Goal: Task Accomplishment & Management: Use online tool/utility

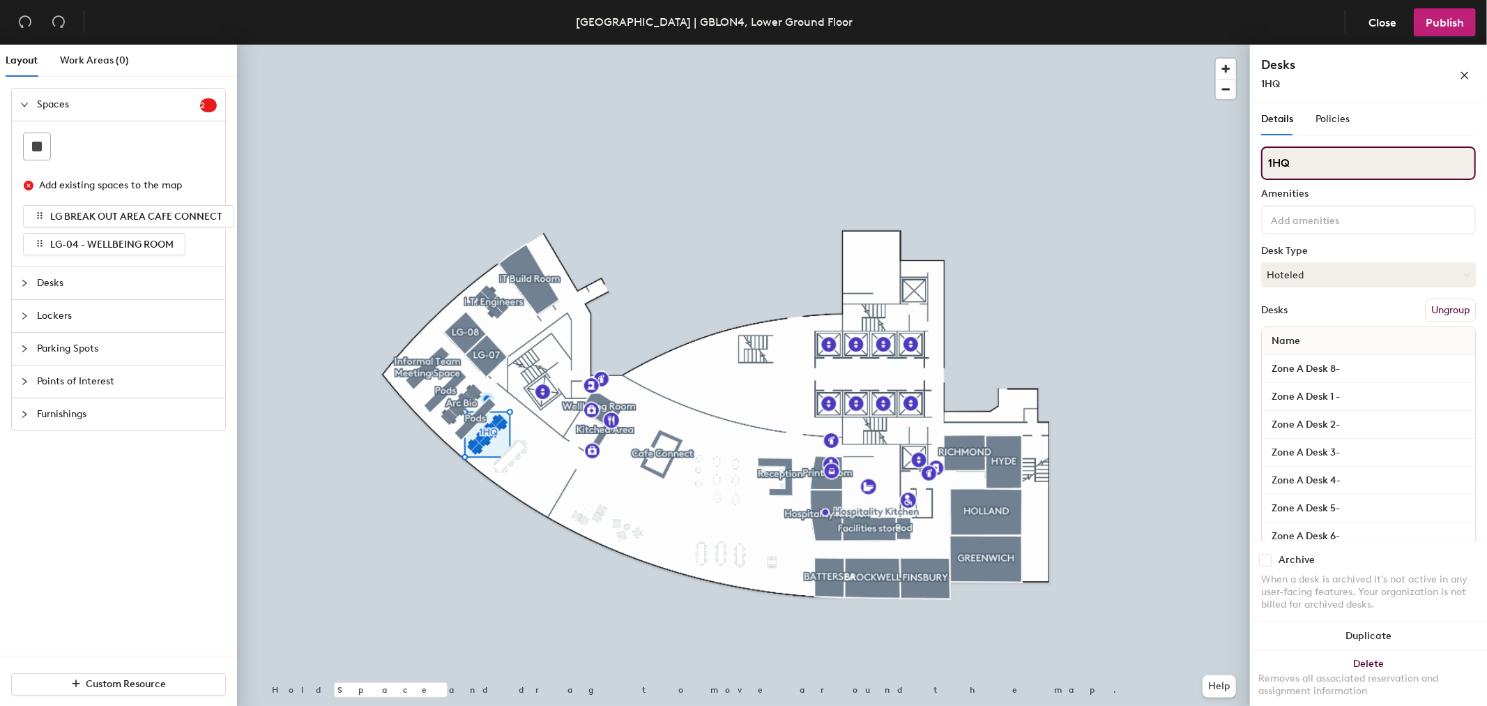
click at [1344, 165] on input "1HQ" at bounding box center [1368, 162] width 215 height 33
type input "1HQ / Apira"
click at [1453, 24] on span "Publish" at bounding box center [1445, 22] width 38 height 13
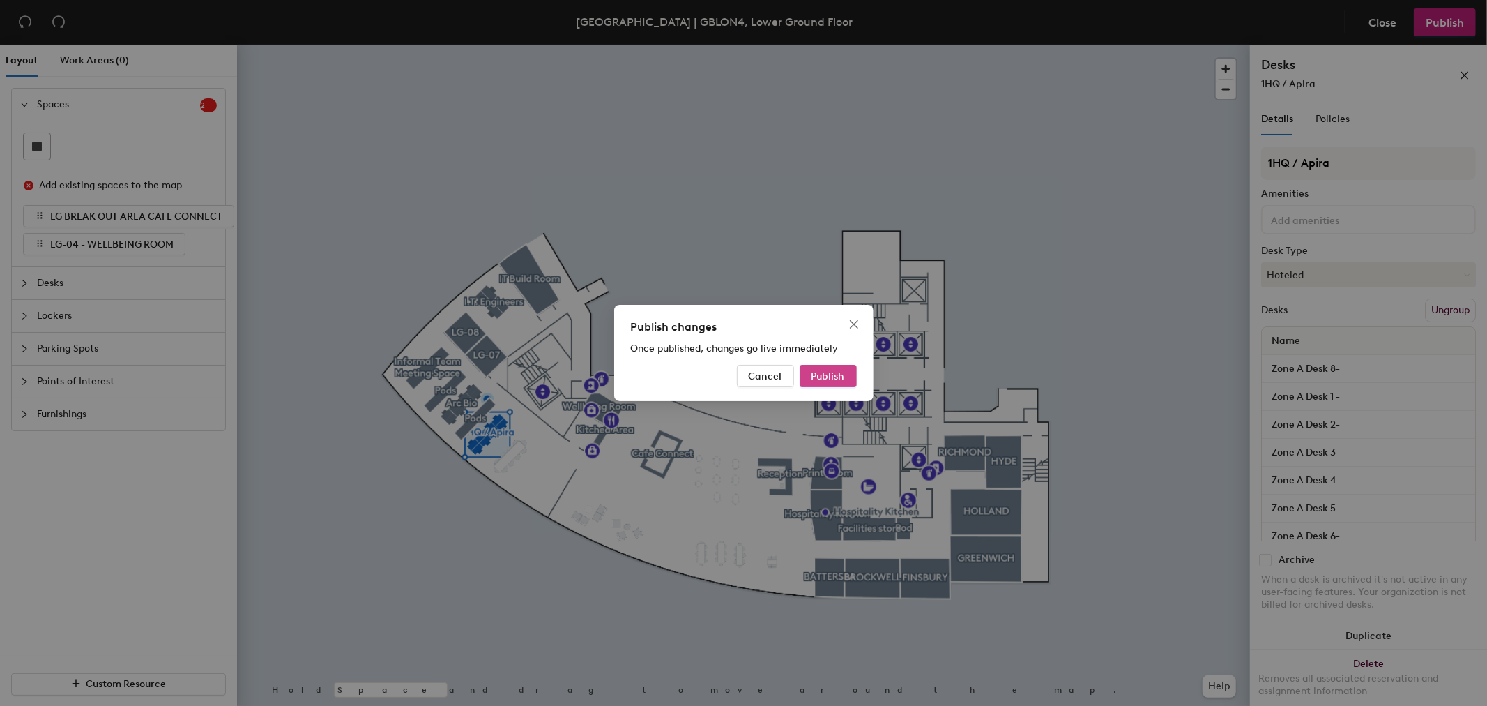
click at [821, 377] on span "Publish" at bounding box center [828, 376] width 33 height 12
